Goal: Task Accomplishment & Management: Manage account settings

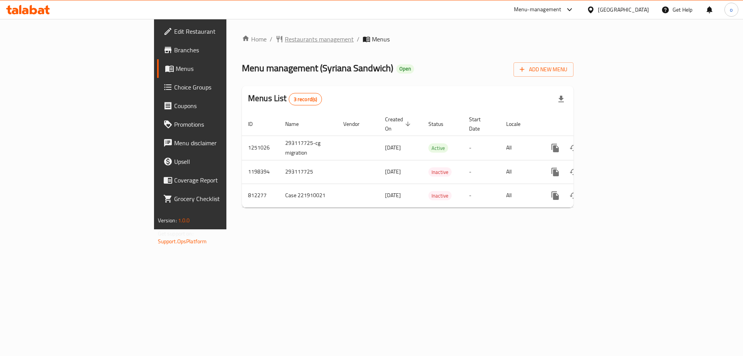
click at [285, 37] on span "Restaurants management" at bounding box center [319, 38] width 69 height 9
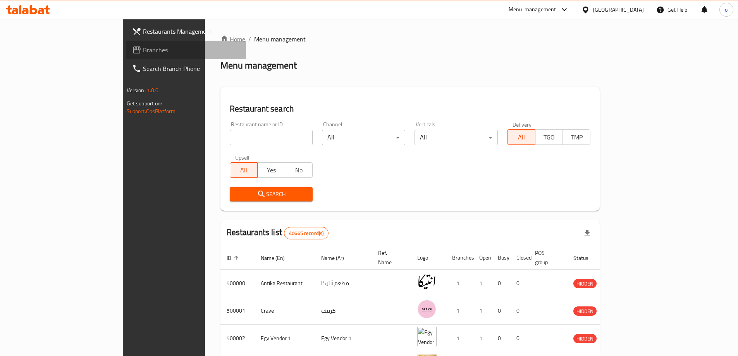
click at [143, 49] on span "Branches" at bounding box center [191, 49] width 97 height 9
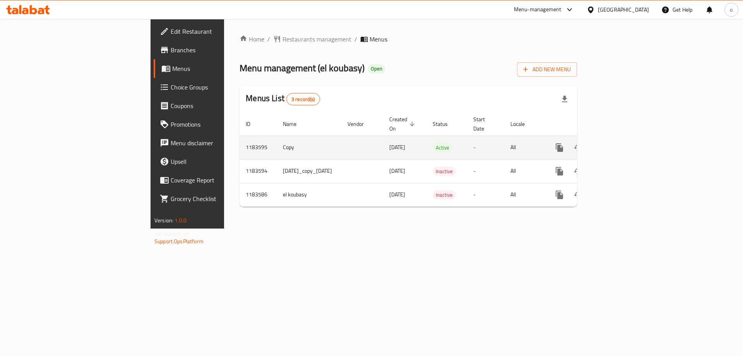
click at [619, 144] on icon "enhanced table" at bounding box center [615, 147] width 7 height 7
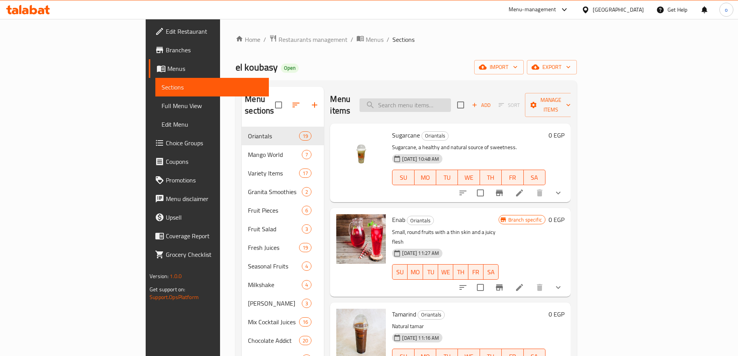
click at [451, 104] on input "search" at bounding box center [404, 105] width 91 height 14
paste input "Mango"
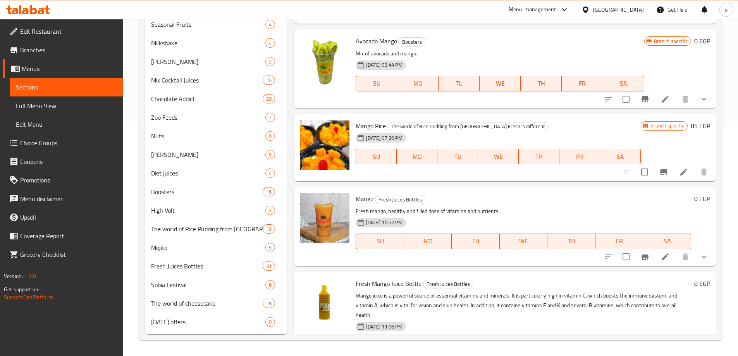
scroll to position [1413, 0]
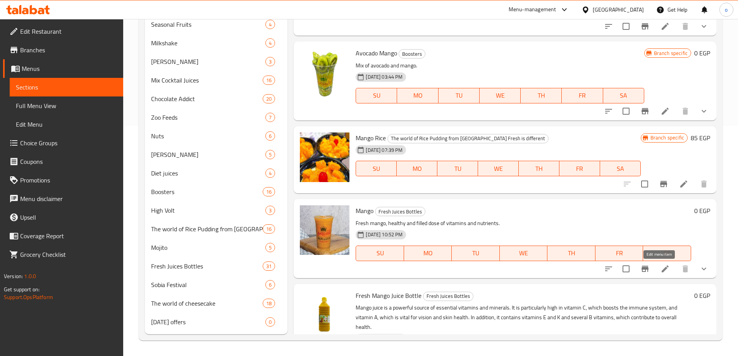
type input "Mango"
click at [660, 272] on icon at bounding box center [664, 268] width 9 height 9
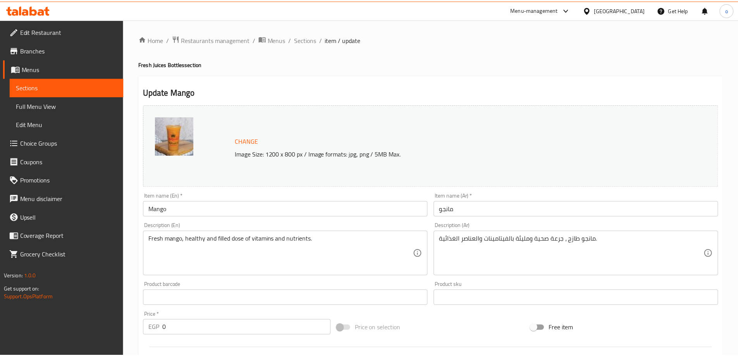
scroll to position [265, 0]
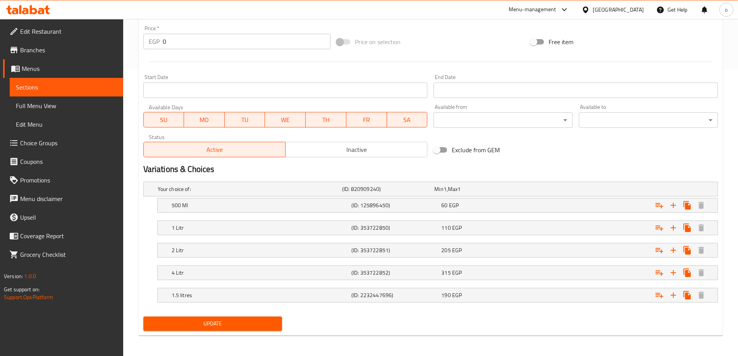
scroll to position [287, 0]
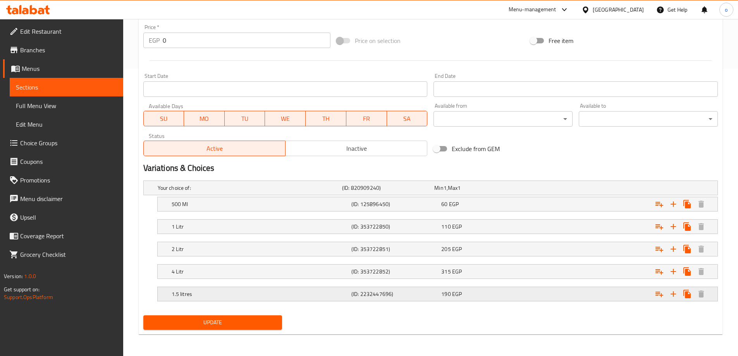
click at [230, 193] on div "1.5 litres" at bounding box center [248, 187] width 184 height 11
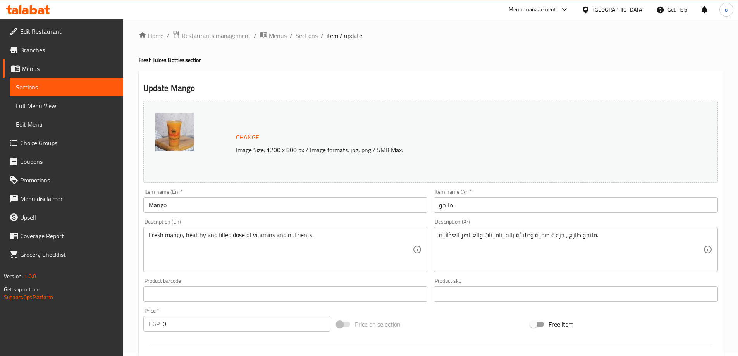
scroll to position [0, 0]
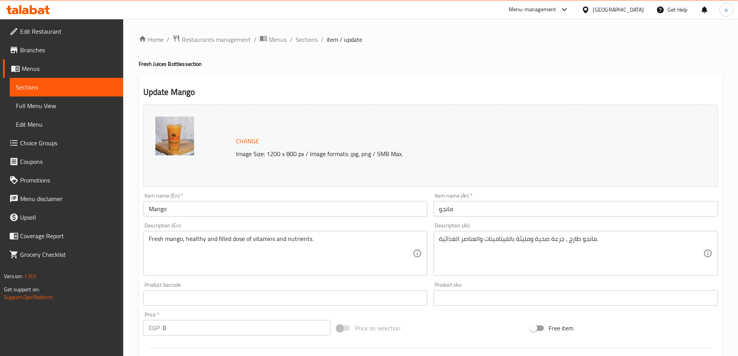
click at [201, 21] on div "Home / Restaurants management / Menus / Sections / item / update Fresh Juices B…" at bounding box center [430, 347] width 615 height 657
